Goal: Browse casually: Explore the website without a specific task or goal

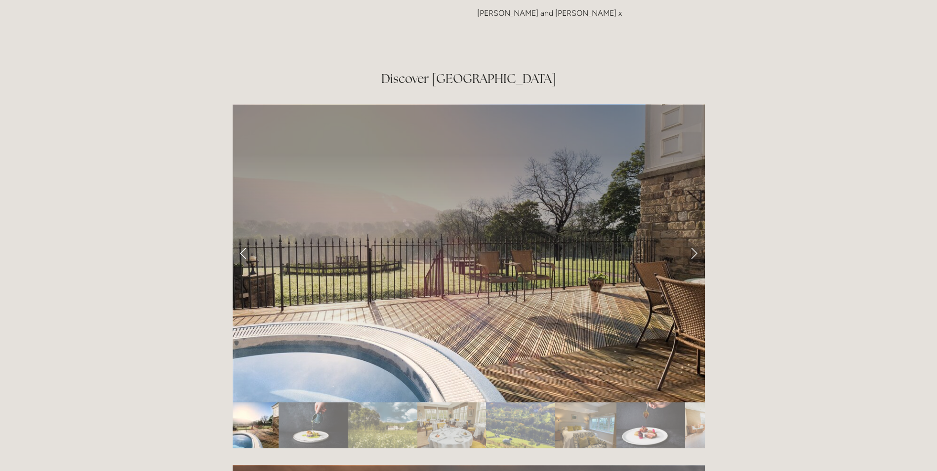
scroll to position [1643, 0]
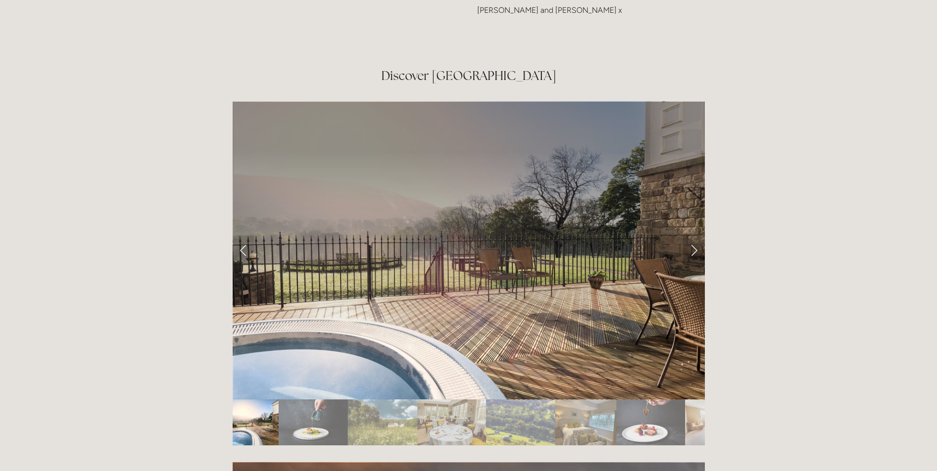
click at [695, 236] on link "Next Slide" at bounding box center [694, 251] width 22 height 30
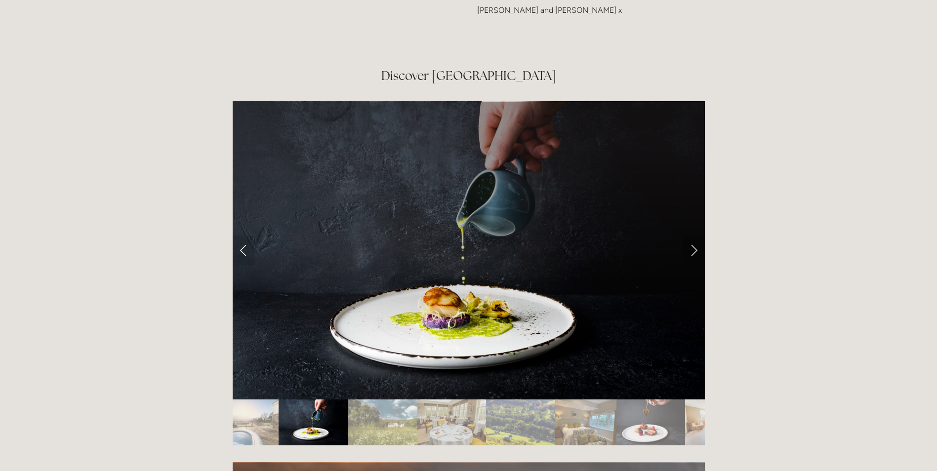
click at [695, 236] on link "Next Slide" at bounding box center [694, 251] width 22 height 30
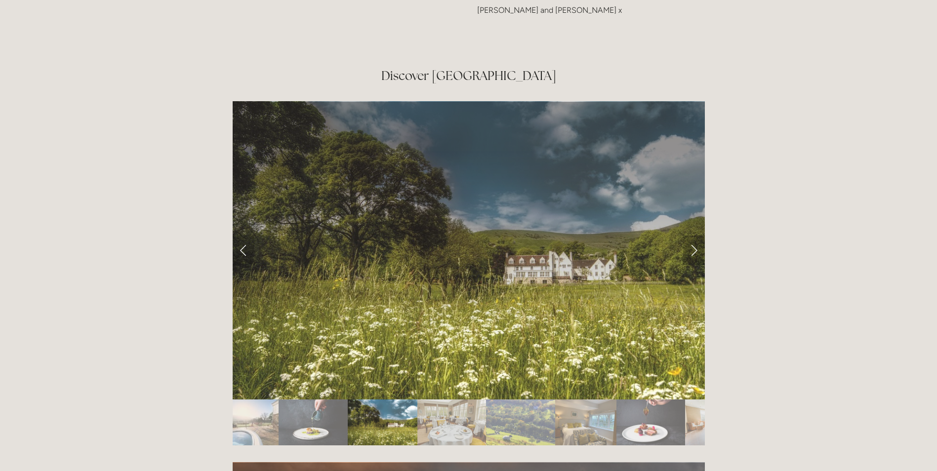
click at [695, 236] on link "Next Slide" at bounding box center [694, 251] width 22 height 30
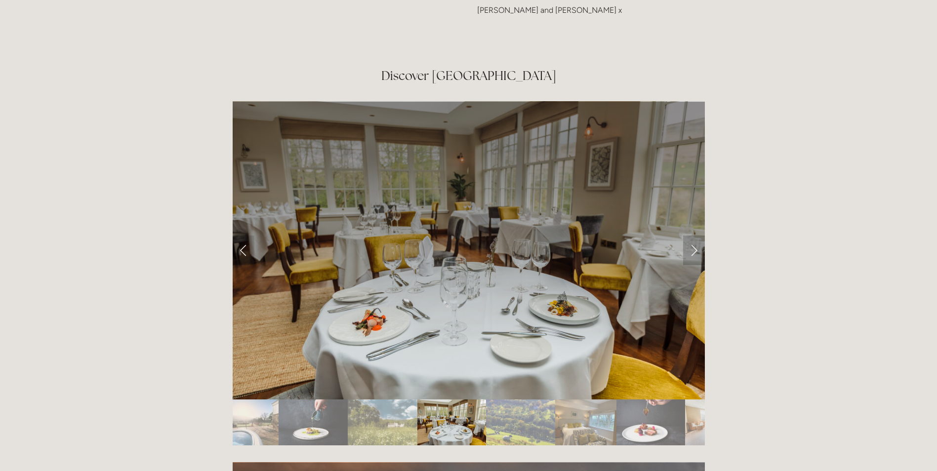
click at [695, 236] on link "Next Slide" at bounding box center [694, 251] width 22 height 30
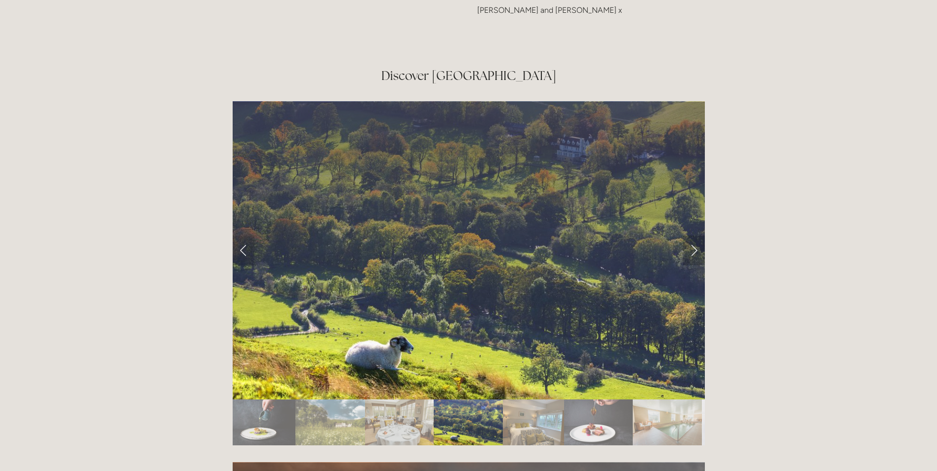
click at [695, 236] on link "Next Slide" at bounding box center [694, 251] width 22 height 30
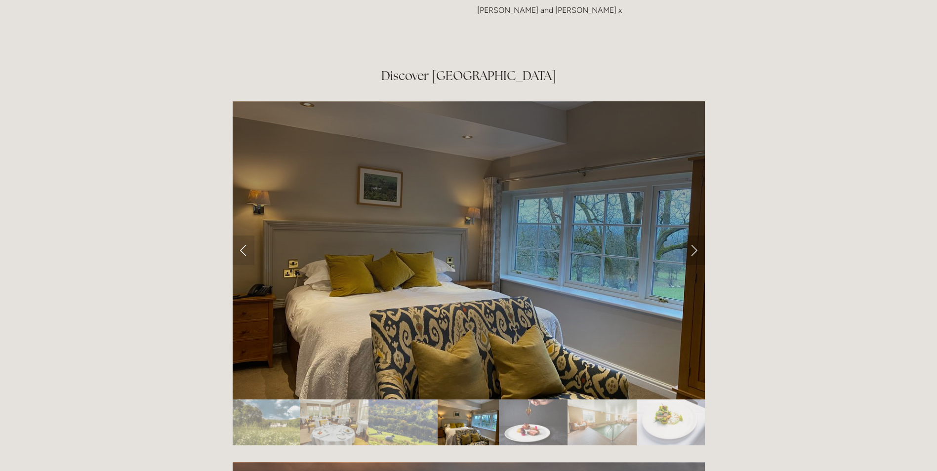
click at [695, 236] on link "Next Slide" at bounding box center [694, 251] width 22 height 30
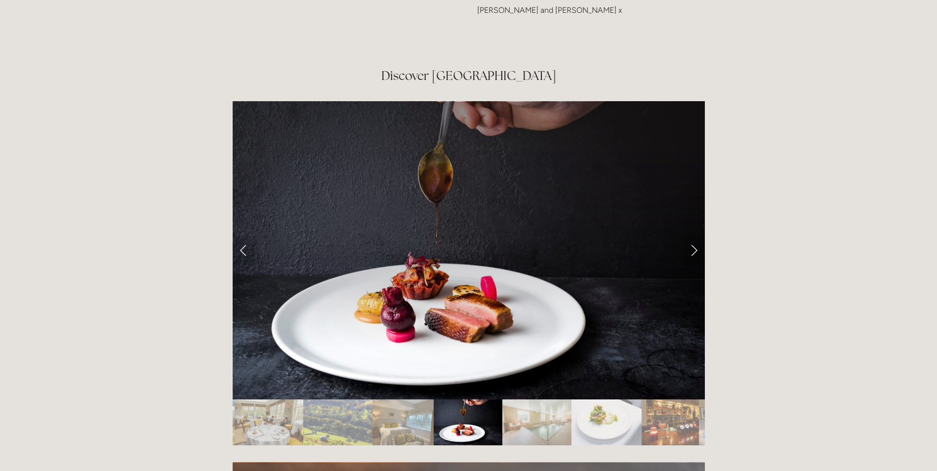
click at [695, 236] on link "Next Slide" at bounding box center [694, 251] width 22 height 30
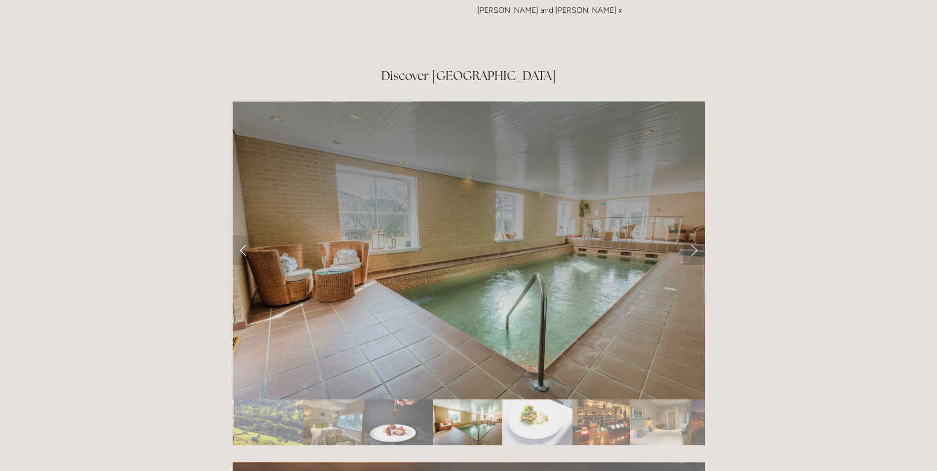
click at [695, 236] on link "Next Slide" at bounding box center [694, 251] width 22 height 30
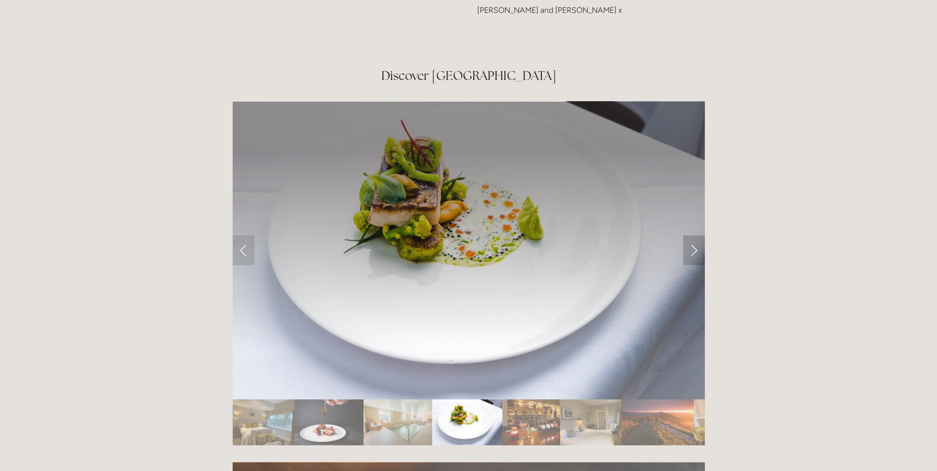
click at [695, 236] on link "Next Slide" at bounding box center [694, 251] width 22 height 30
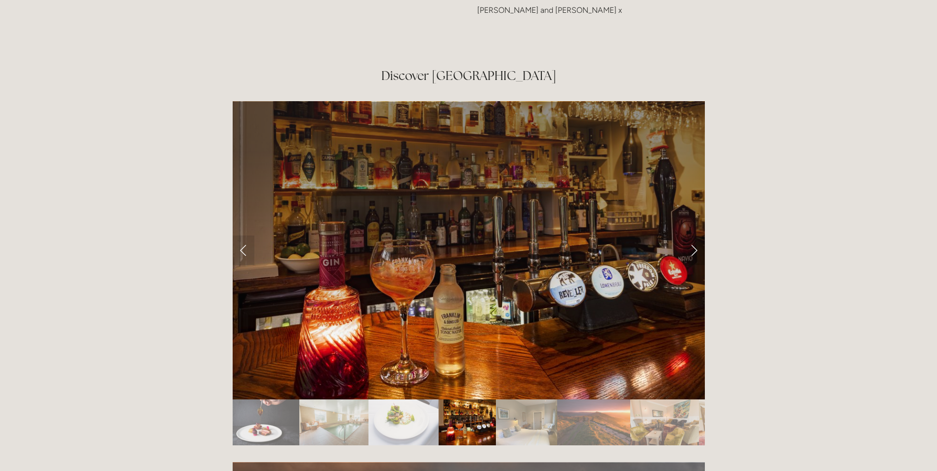
click at [695, 236] on link "Next Slide" at bounding box center [694, 251] width 22 height 30
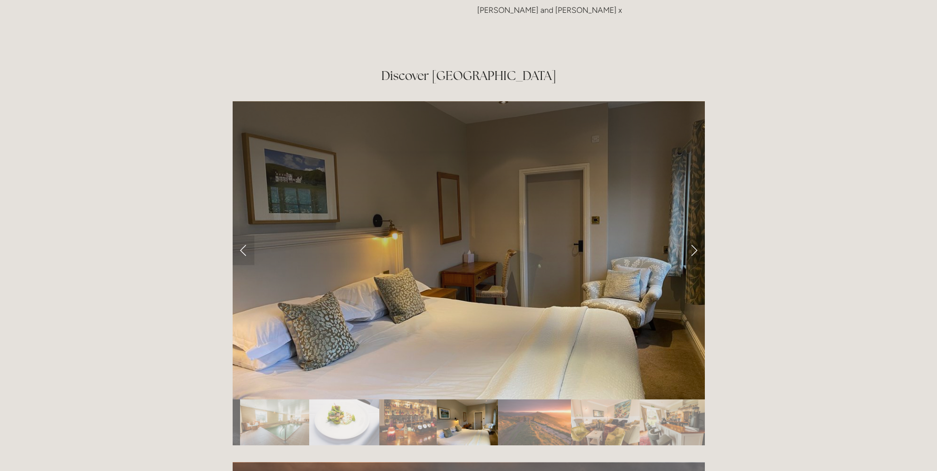
click at [695, 236] on link "Next Slide" at bounding box center [694, 251] width 22 height 30
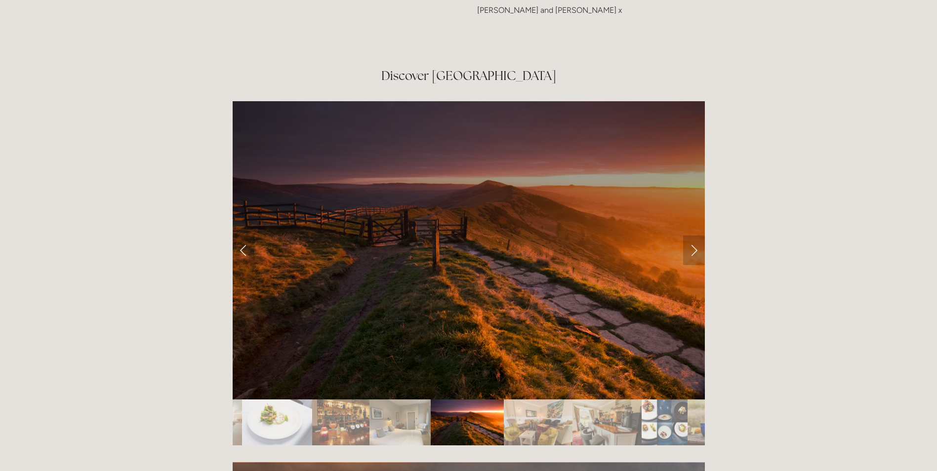
click at [695, 236] on link "Next Slide" at bounding box center [694, 251] width 22 height 30
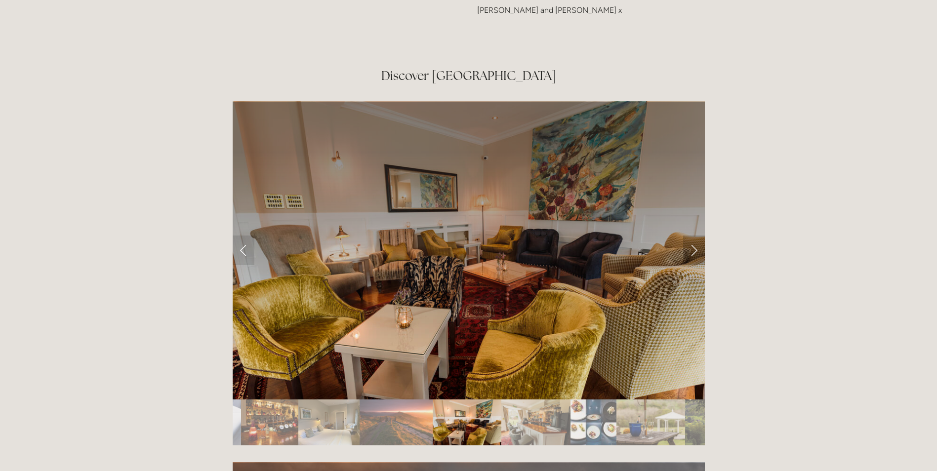
click at [695, 236] on link "Next Slide" at bounding box center [694, 251] width 22 height 30
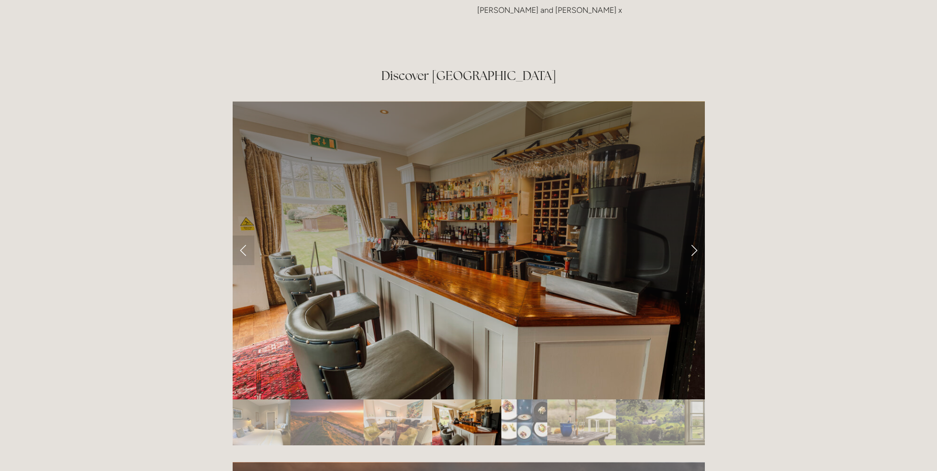
click at [695, 236] on link "Next Slide" at bounding box center [694, 251] width 22 height 30
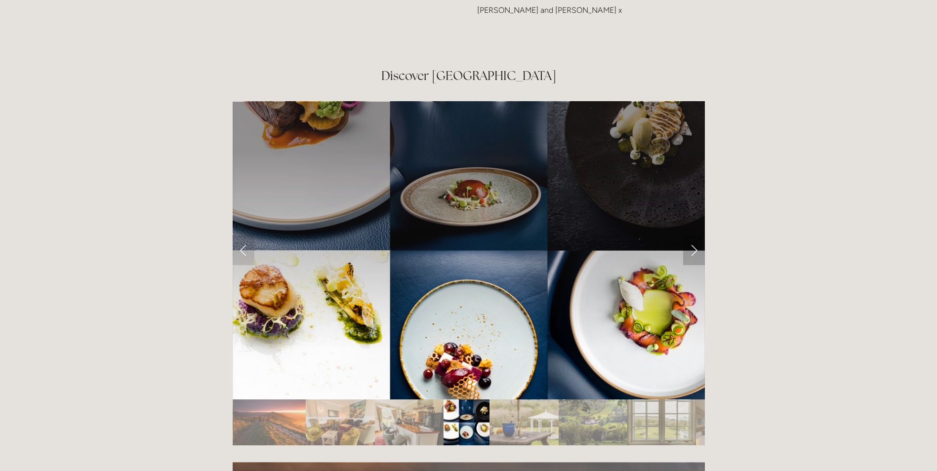
click at [695, 236] on link "Next Slide" at bounding box center [694, 251] width 22 height 30
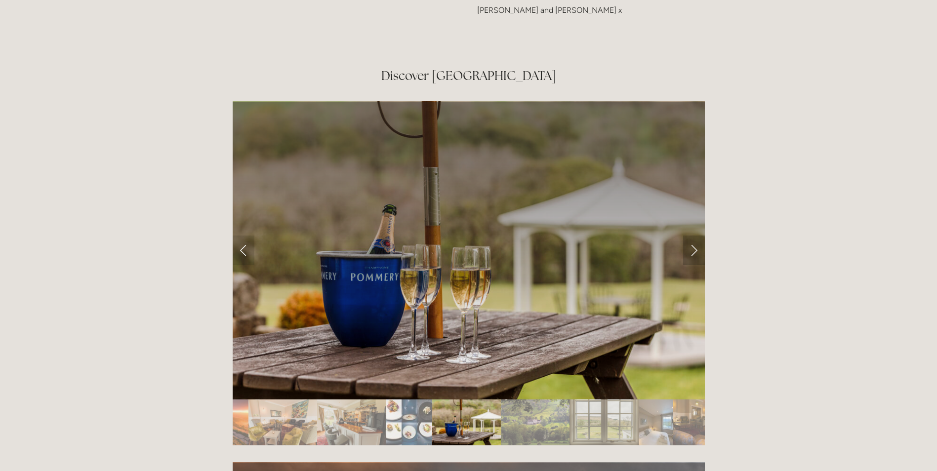
click at [695, 236] on link "Next Slide" at bounding box center [694, 251] width 22 height 30
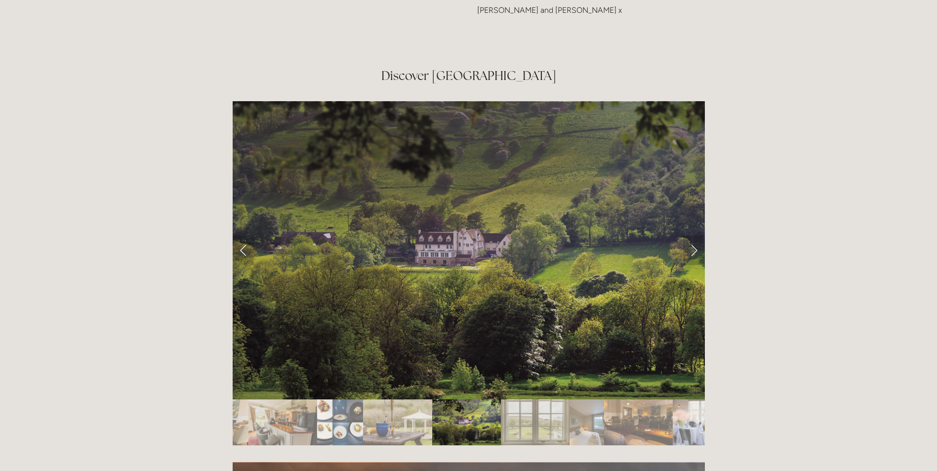
click at [695, 236] on link "Next Slide" at bounding box center [694, 251] width 22 height 30
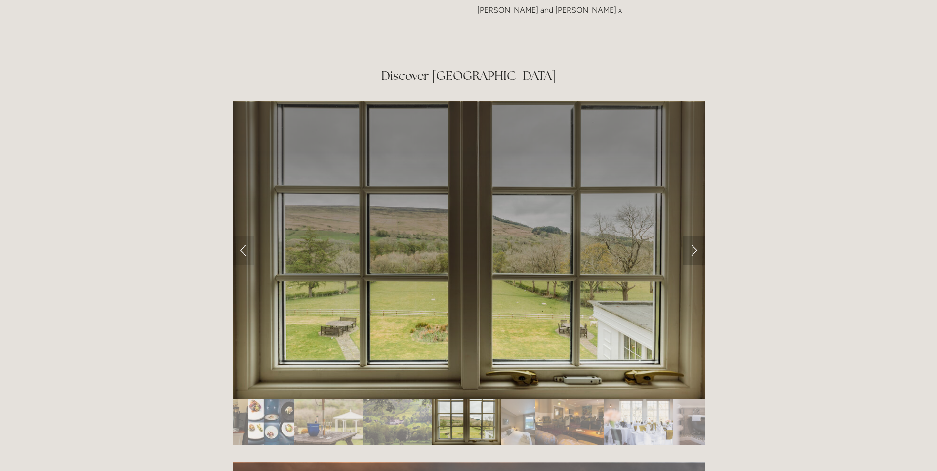
click at [695, 236] on link "Next Slide" at bounding box center [694, 251] width 22 height 30
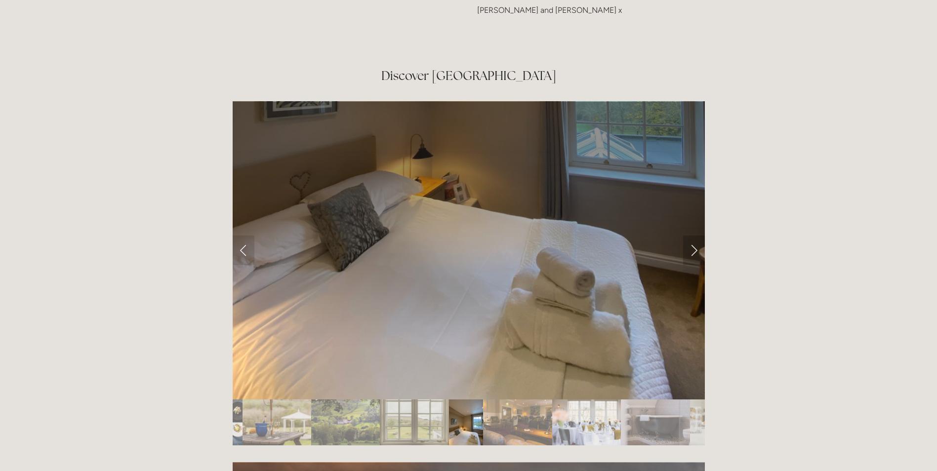
click at [695, 236] on link "Next Slide" at bounding box center [694, 251] width 22 height 30
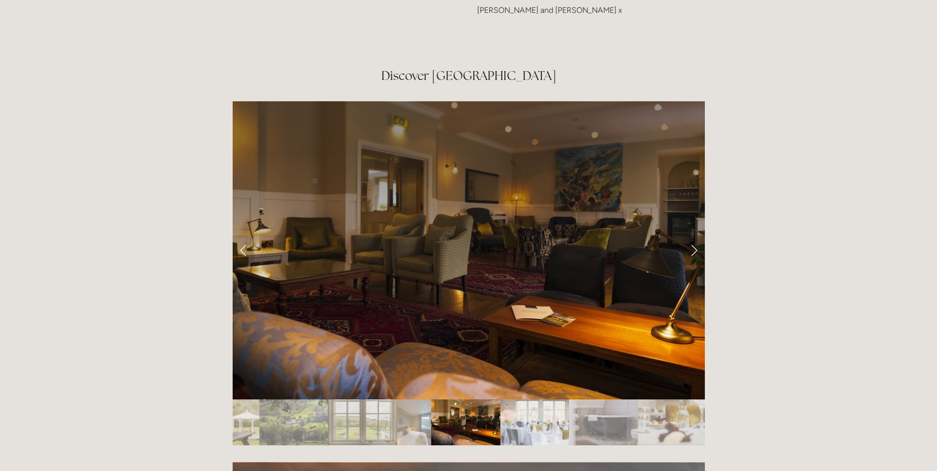
click at [695, 236] on link "Next Slide" at bounding box center [694, 251] width 22 height 30
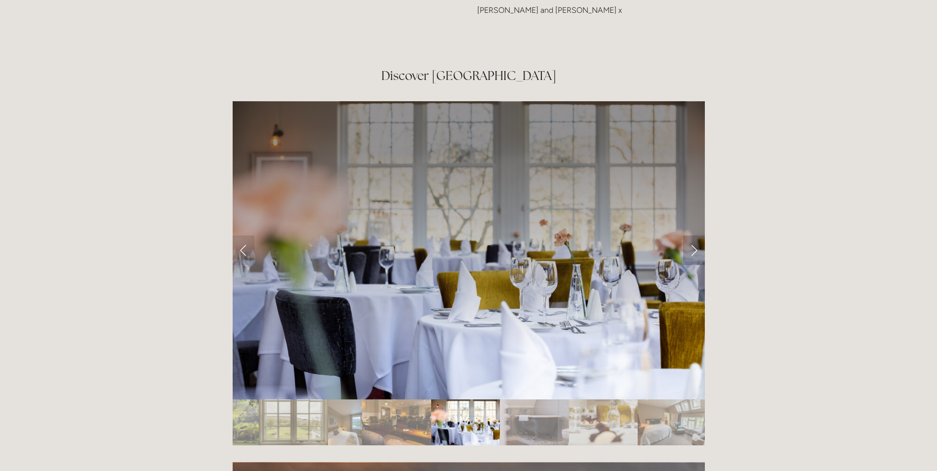
click at [695, 236] on link "Next Slide" at bounding box center [694, 251] width 22 height 30
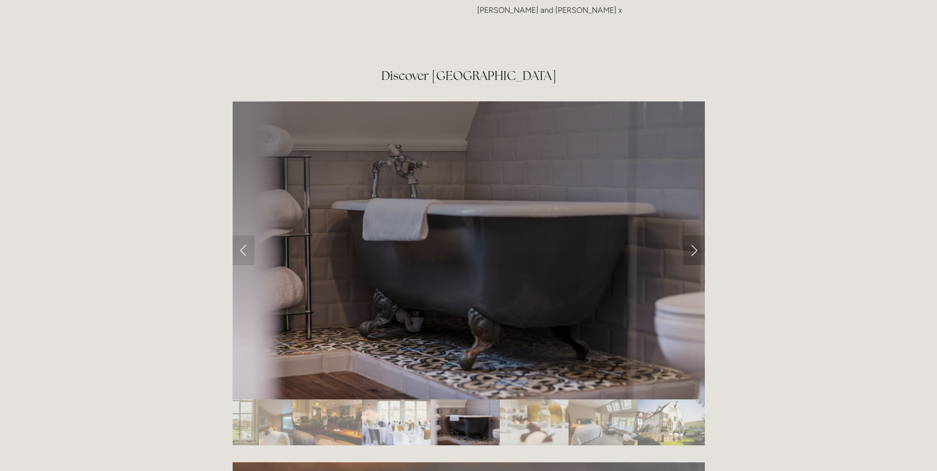
click at [695, 236] on link "Next Slide" at bounding box center [694, 251] width 22 height 30
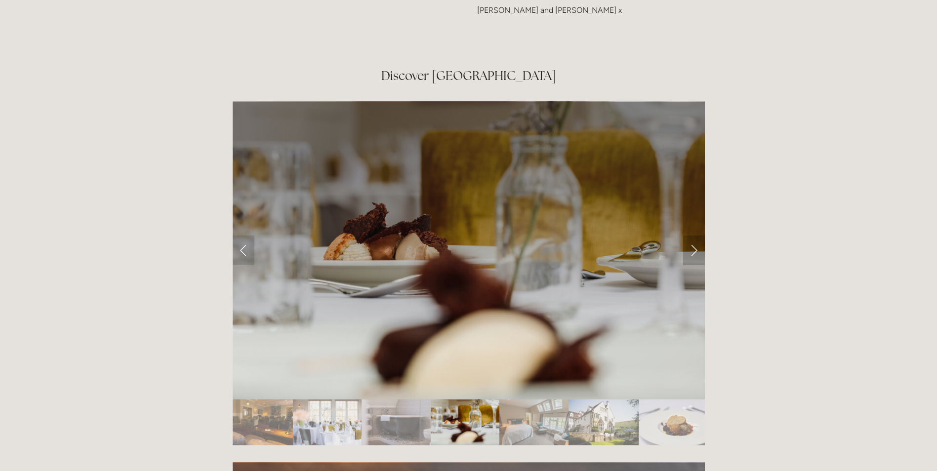
click at [695, 236] on link "Next Slide" at bounding box center [694, 251] width 22 height 30
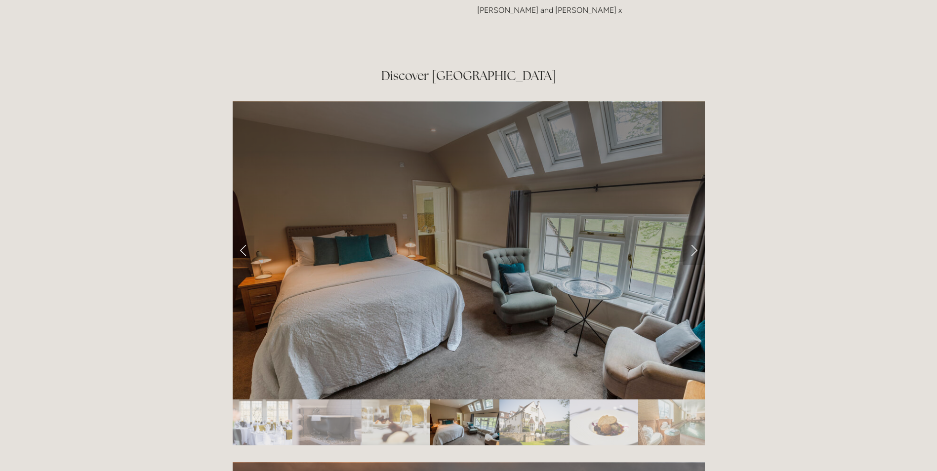
click at [695, 236] on link "Next Slide" at bounding box center [694, 251] width 22 height 30
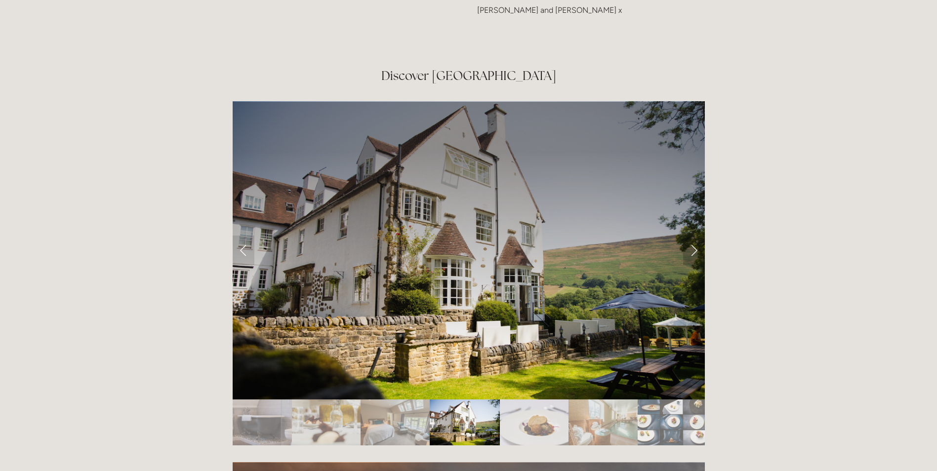
click at [695, 236] on link "Next Slide" at bounding box center [694, 251] width 22 height 30
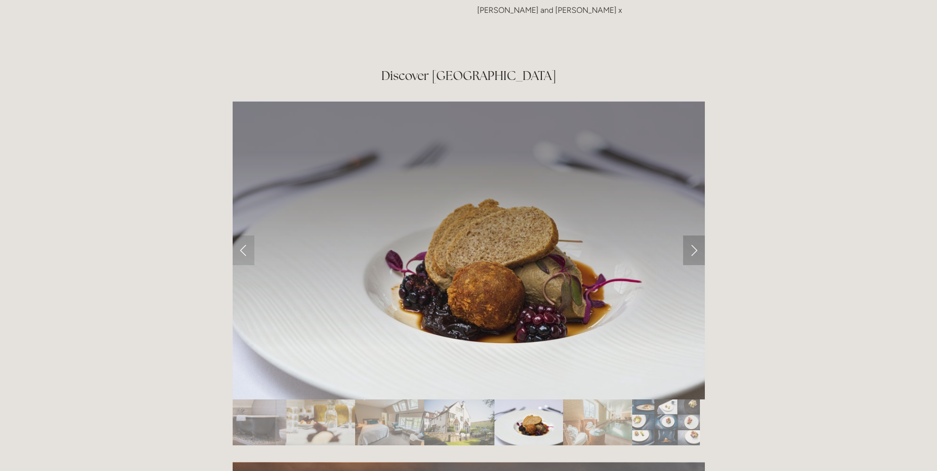
click at [695, 236] on link "Next Slide" at bounding box center [694, 251] width 22 height 30
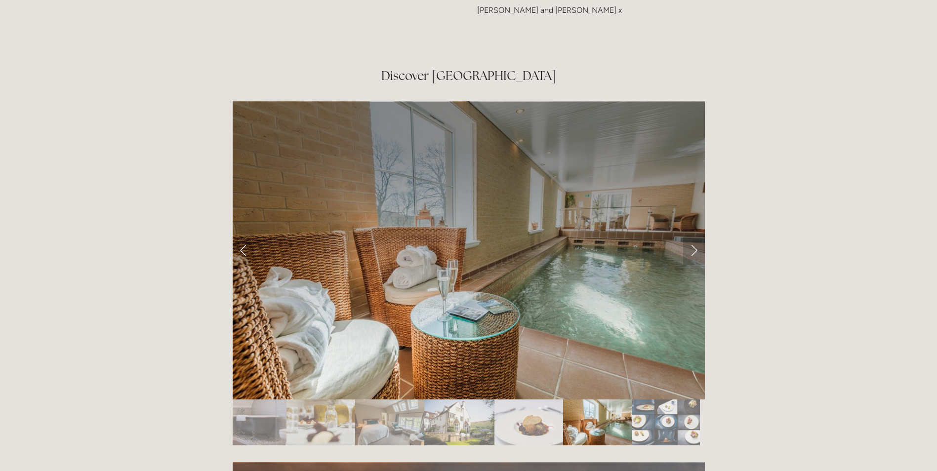
click at [695, 236] on link "Next Slide" at bounding box center [694, 251] width 22 height 30
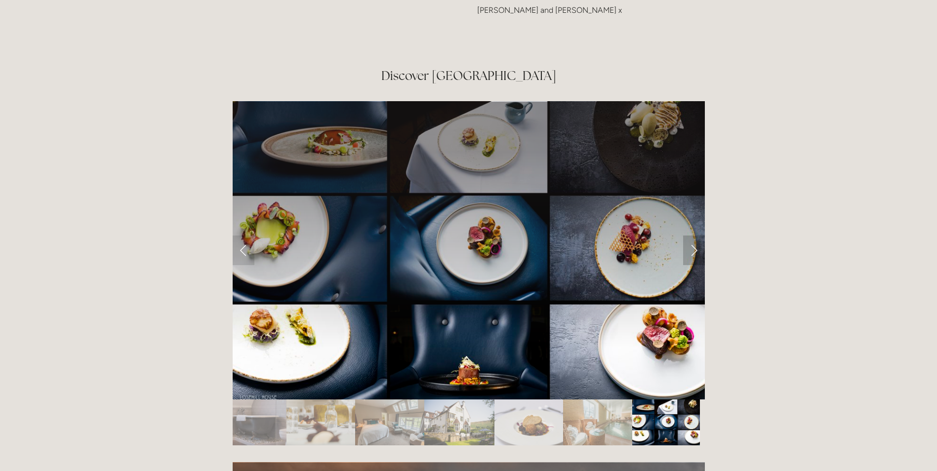
click at [695, 236] on link "Next Slide" at bounding box center [694, 251] width 22 height 30
